Goal: Transaction & Acquisition: Subscribe to service/newsletter

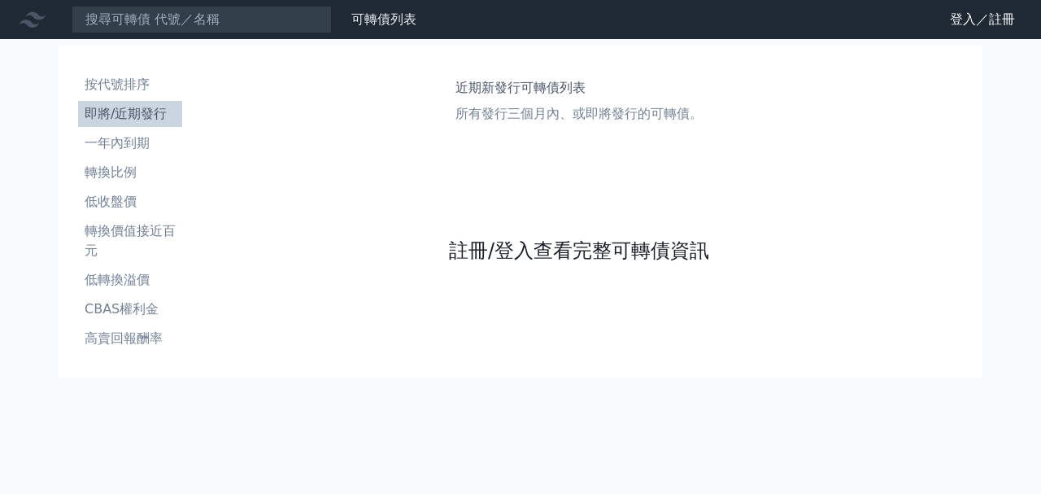
click at [567, 253] on link "註冊/登入查看完整可轉債資訊" at bounding box center [579, 250] width 260 height 26
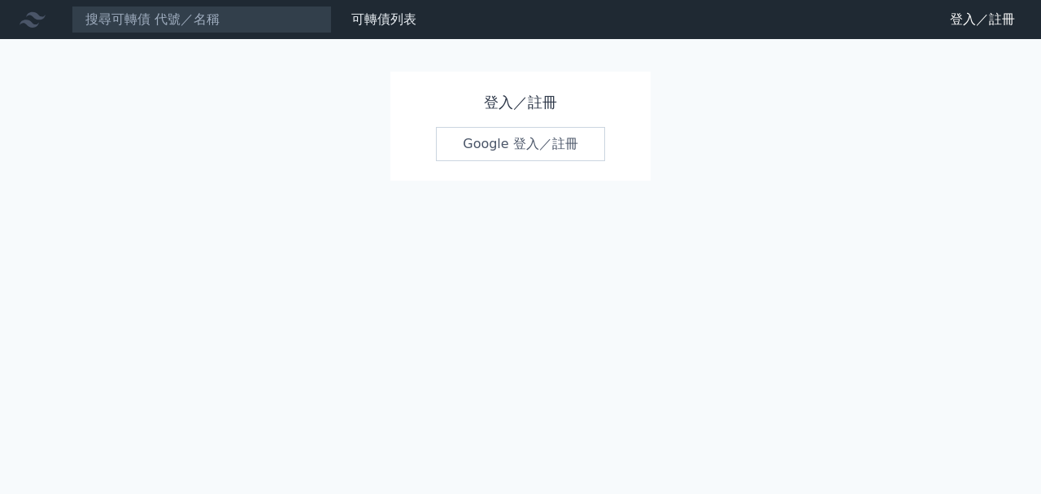
click at [527, 142] on link "Google 登入／註冊" at bounding box center [520, 144] width 169 height 34
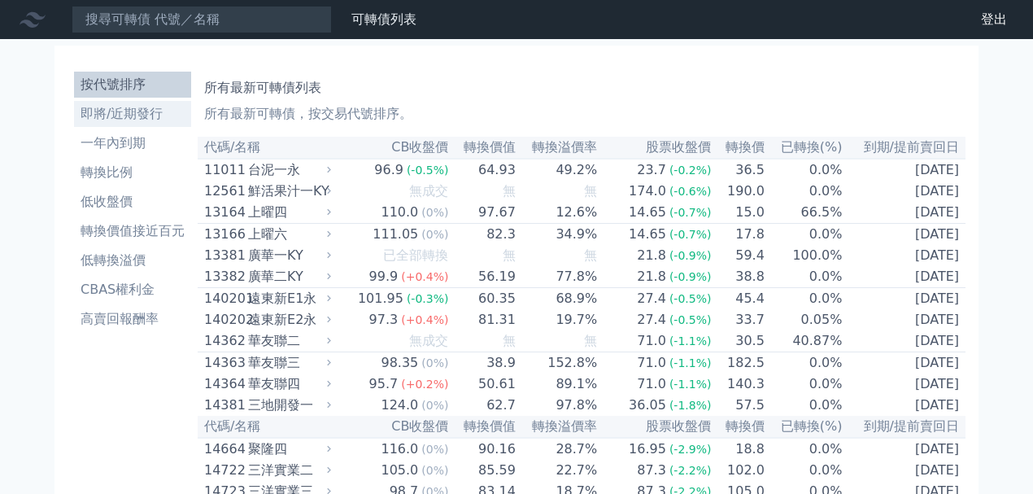
click at [123, 116] on li "即將/近期發行" at bounding box center [132, 114] width 117 height 20
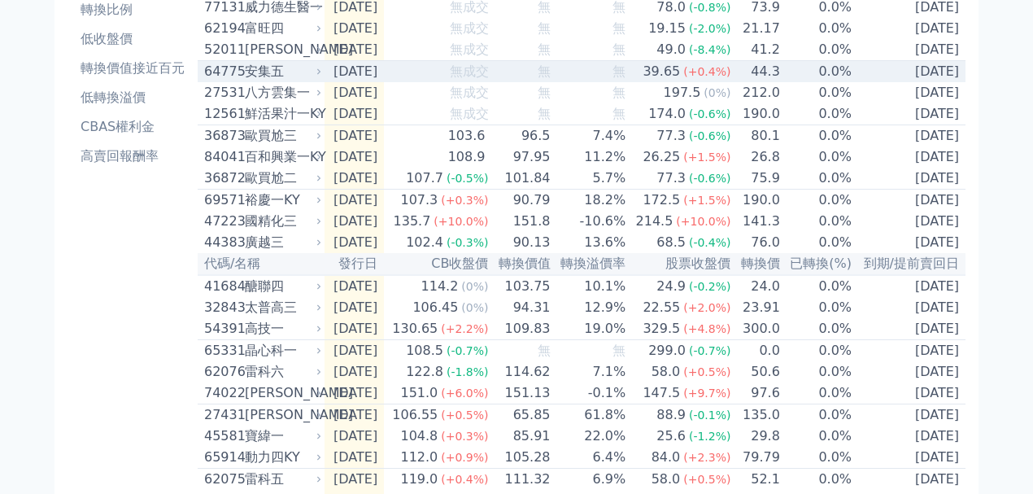
scroll to position [216, 0]
